Goal: Task Accomplishment & Management: Manage account settings

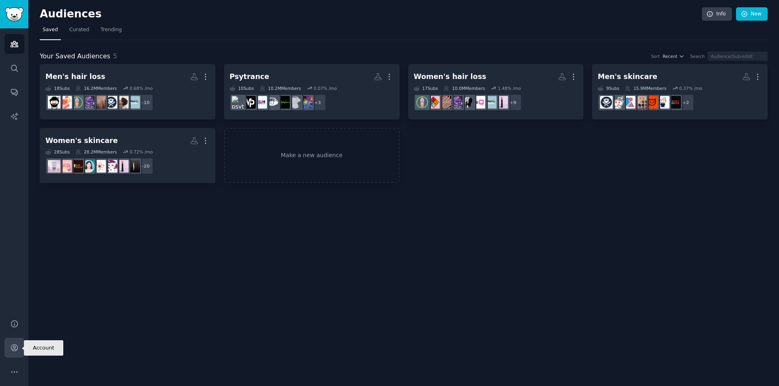
click at [16, 343] on link "Account" at bounding box center [14, 348] width 20 height 20
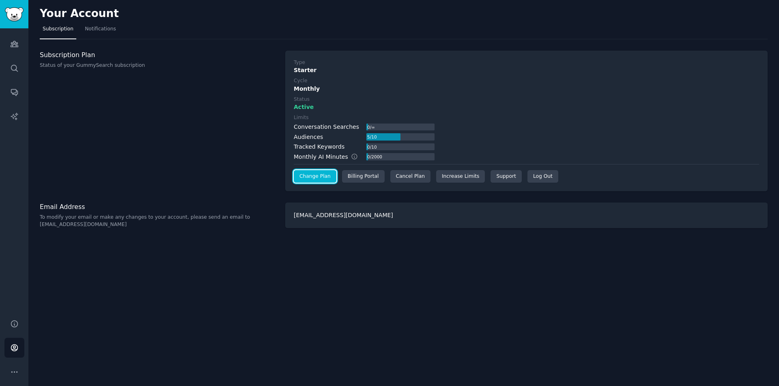
click at [316, 179] on link "Change Plan" at bounding box center [315, 176] width 43 height 13
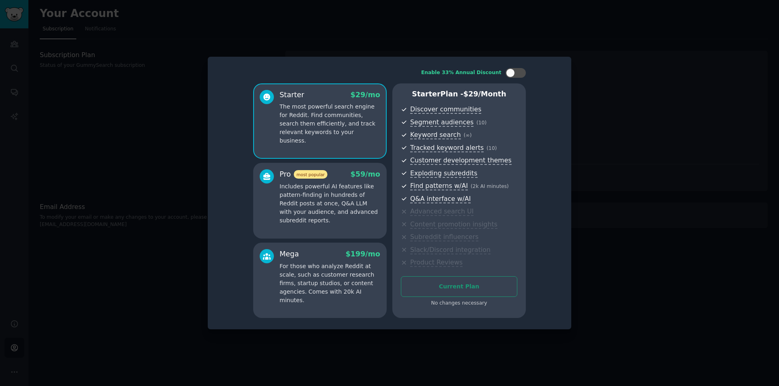
click at [616, 148] on div at bounding box center [389, 193] width 779 height 386
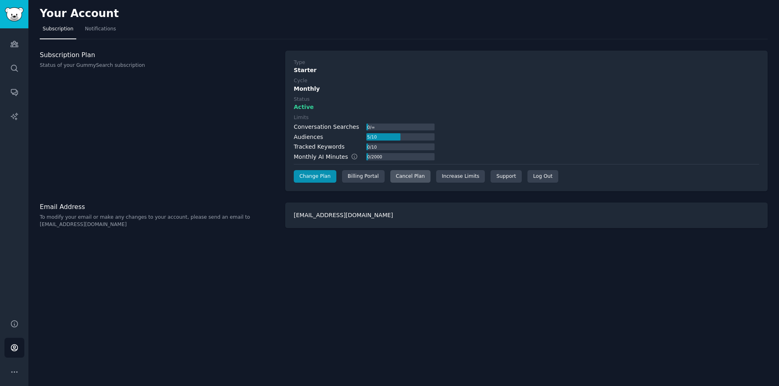
click at [394, 178] on div "Cancel Plan" at bounding box center [410, 176] width 40 height 13
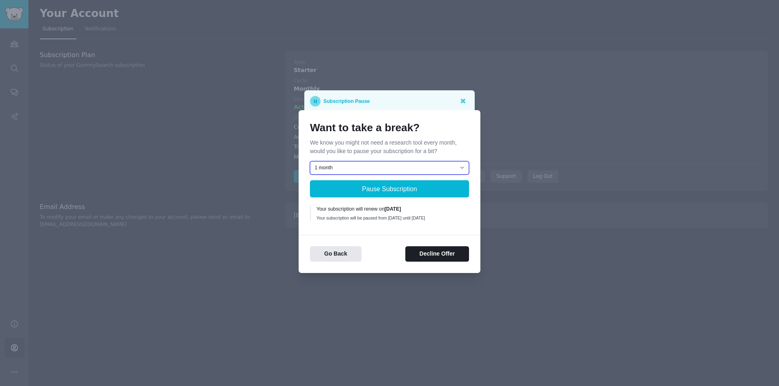
click at [409, 161] on select "1 month 2 months 3 months Choose a custom date to resume" at bounding box center [389, 168] width 159 height 14
click at [310, 161] on select "1 month 2 months 3 months Choose a custom date to resume" at bounding box center [389, 168] width 159 height 14
click at [400, 165] on select "1 month 2 months 3 months Choose a custom date to resume" at bounding box center [389, 168] width 159 height 14
select select "[object Object]"
click at [310, 161] on select "1 month 2 months 3 months Choose a custom date to resume" at bounding box center [389, 168] width 159 height 14
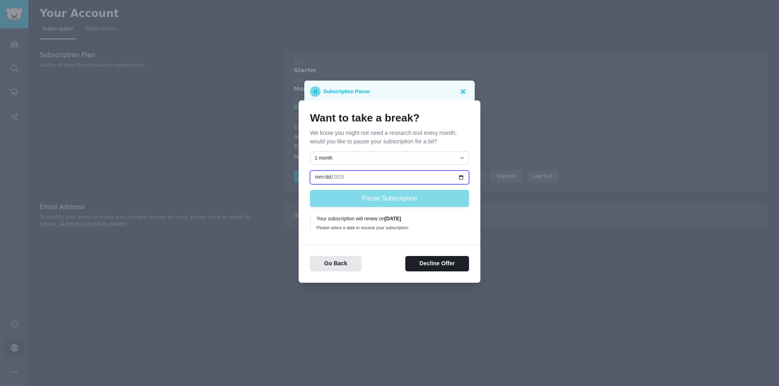
click at [332, 177] on input "date" at bounding box center [389, 178] width 159 height 14
drag, startPoint x: 328, startPoint y: 177, endPoint x: 320, endPoint y: 180, distance: 8.5
click at [324, 178] on input "date" at bounding box center [389, 178] width 159 height 14
click at [320, 180] on input "date" at bounding box center [389, 178] width 159 height 14
click at [330, 174] on input "[DATE]" at bounding box center [389, 178] width 159 height 14
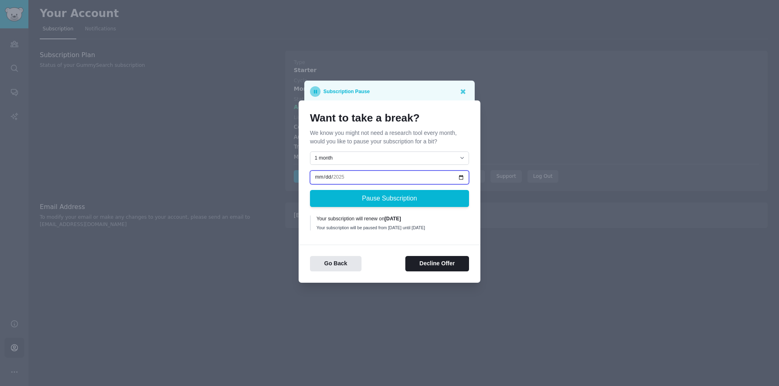
click at [338, 175] on input "[DATE]" at bounding box center [389, 178] width 159 height 14
type input "[DATE]"
drag, startPoint x: 388, startPoint y: 232, endPoint x: 393, endPoint y: 240, distance: 9.1
click at [393, 240] on div "Want to take a break? We know you might not need a research tool every month, w…" at bounding box center [389, 192] width 182 height 182
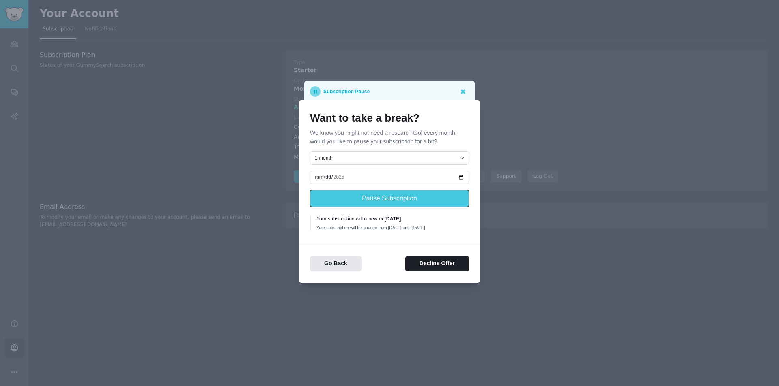
click at [398, 195] on button "Pause Subscription" at bounding box center [389, 198] width 159 height 17
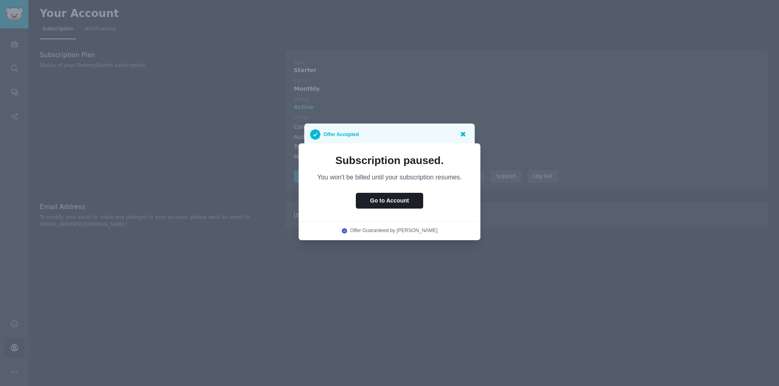
click at [463, 135] on icon at bounding box center [462, 134] width 5 height 5
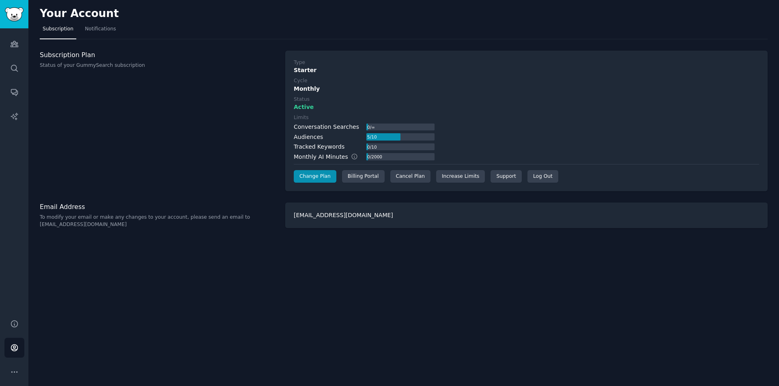
click at [469, 242] on div "Your Account Subscription Notifications Subscription Plan Status of your GummyS…" at bounding box center [403, 193] width 750 height 386
